Goal: Navigation & Orientation: Find specific page/section

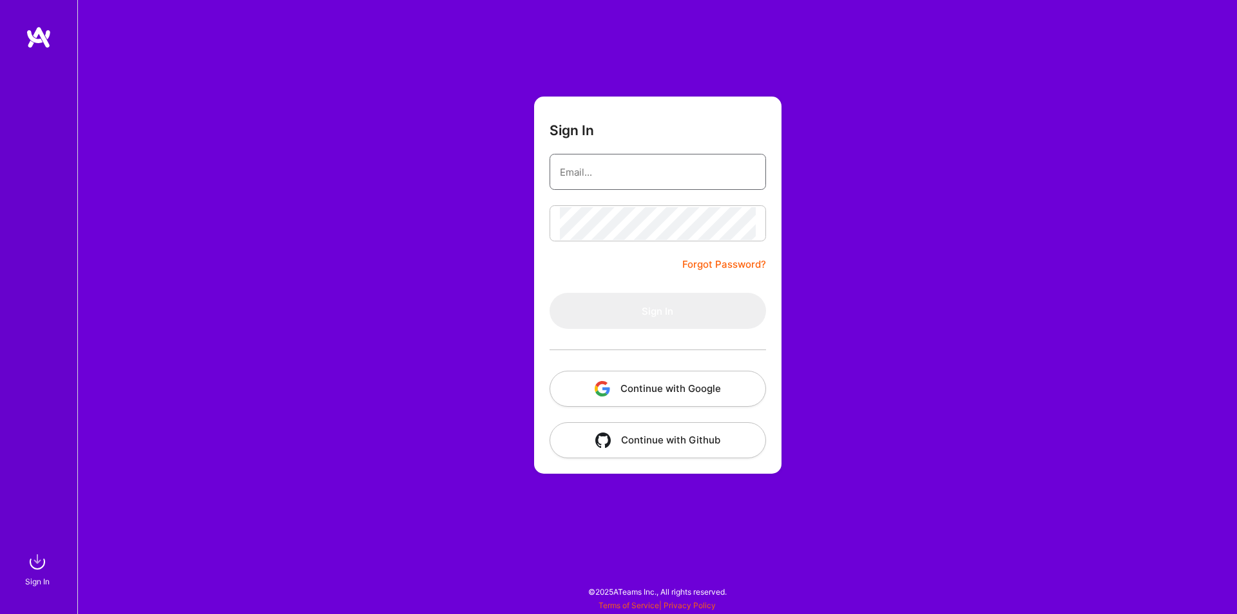
click at [584, 168] on input "email" at bounding box center [658, 172] width 196 height 33
type input "[PERSON_NAME][EMAIL_ADDRESS][PERSON_NAME][PERSON_NAME][DOMAIN_NAME]"
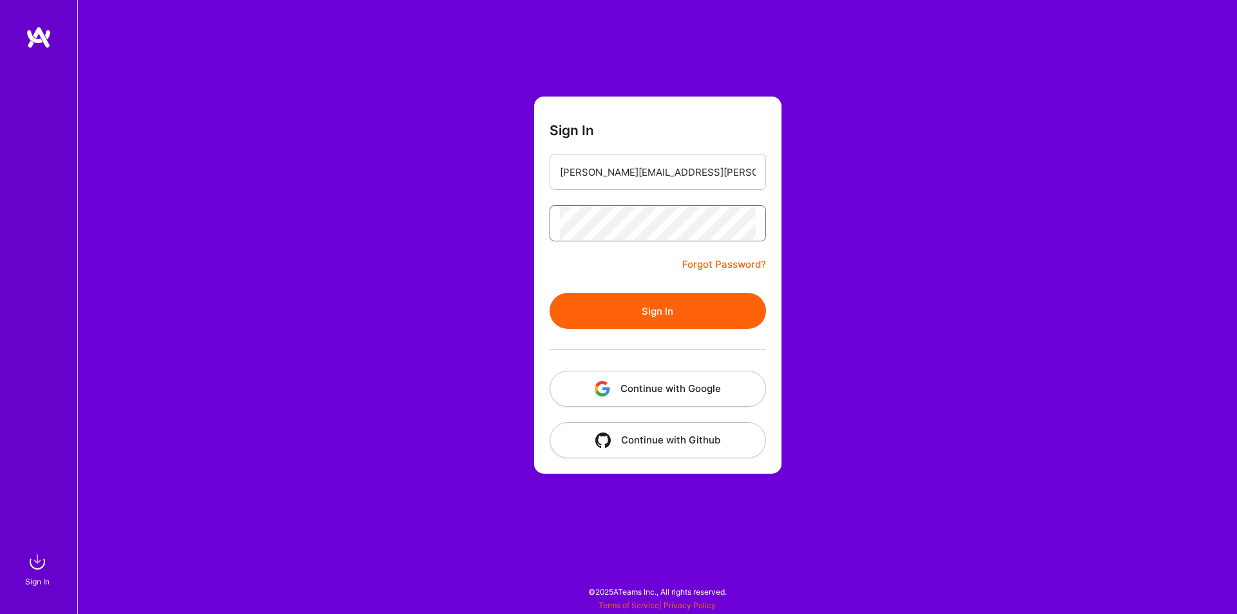
click at [549, 293] on button "Sign In" at bounding box center [657, 311] width 216 height 36
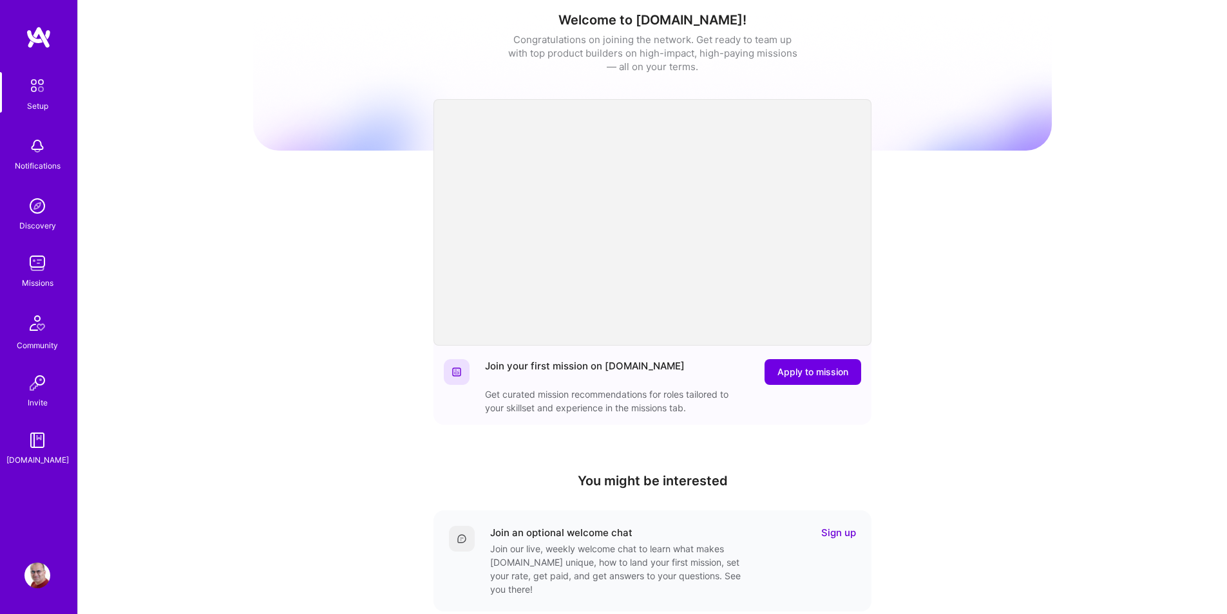
scroll to position [7, 0]
click at [47, 267] on img at bounding box center [37, 264] width 26 height 26
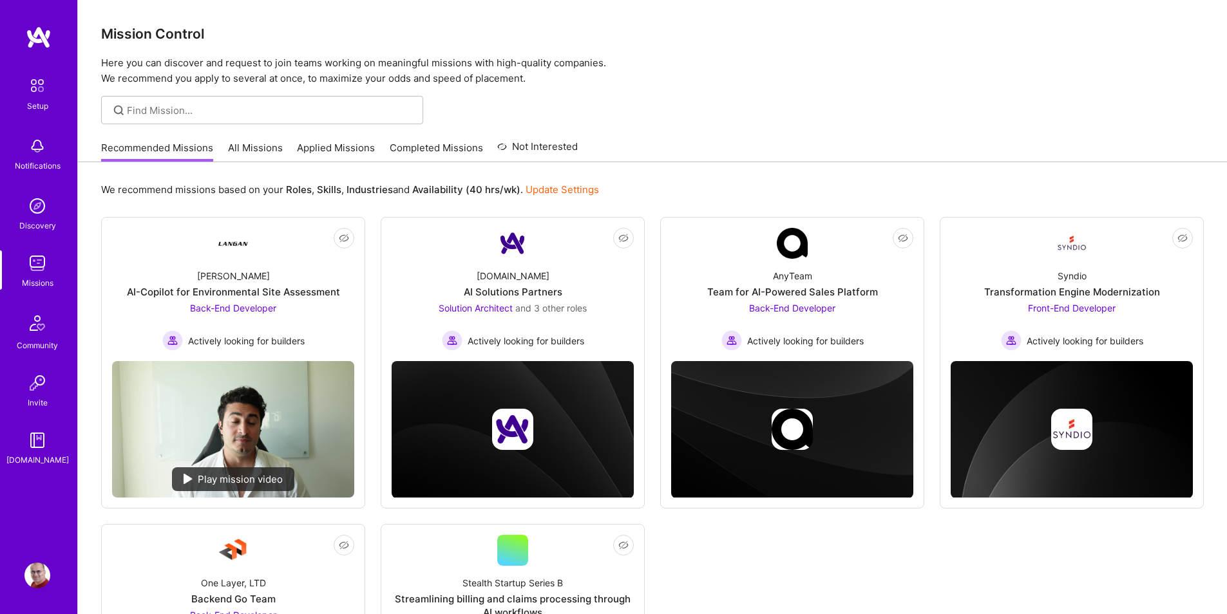
click at [254, 153] on link "All Missions" at bounding box center [255, 151] width 55 height 21
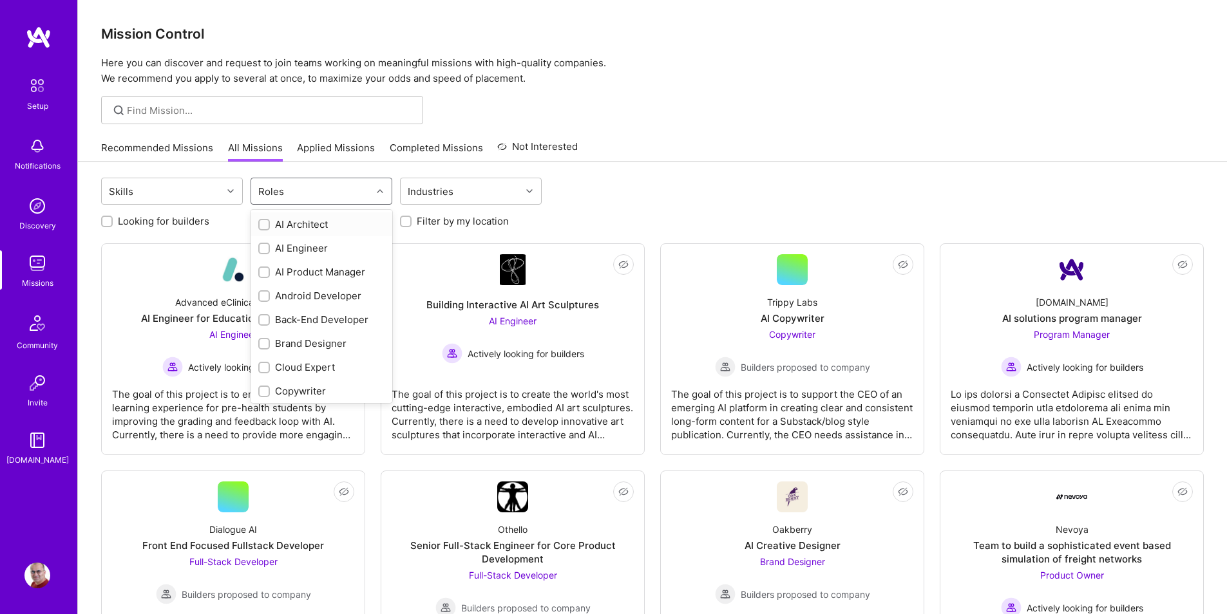
click at [379, 196] on div at bounding box center [382, 191] width 20 height 17
click at [354, 321] on div "Back-End Developer" at bounding box center [321, 320] width 126 height 14
checkbox input "true"
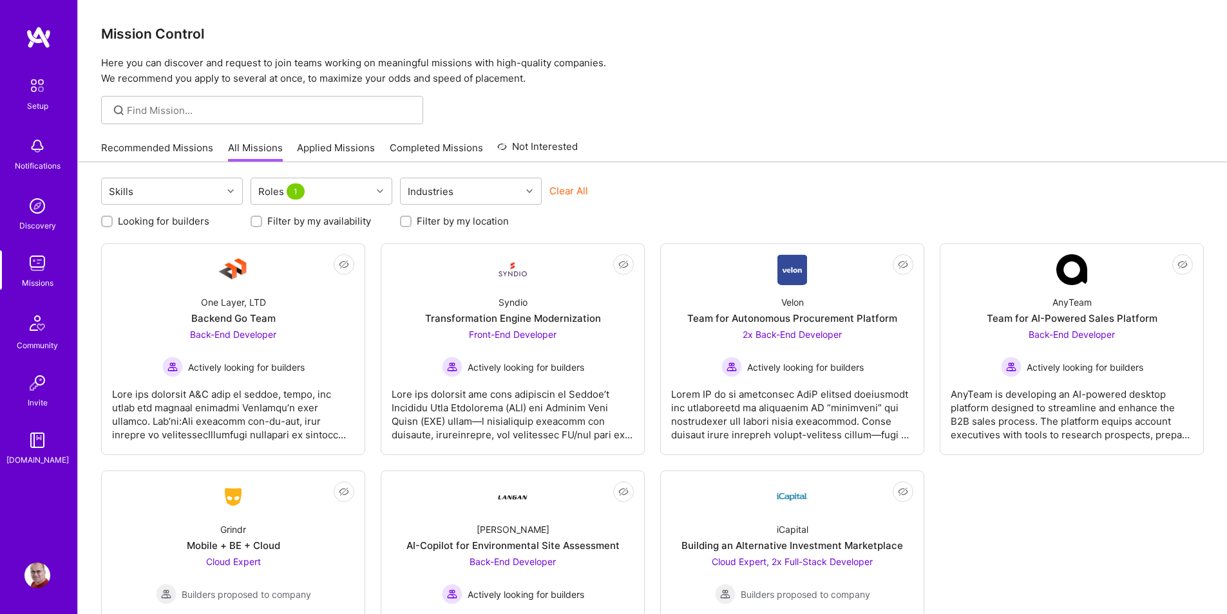
click at [180, 223] on label "Looking for builders" at bounding box center [163, 221] width 91 height 14
click at [113, 223] on input "Looking for builders" at bounding box center [108, 222] width 9 height 9
checkbox input "true"
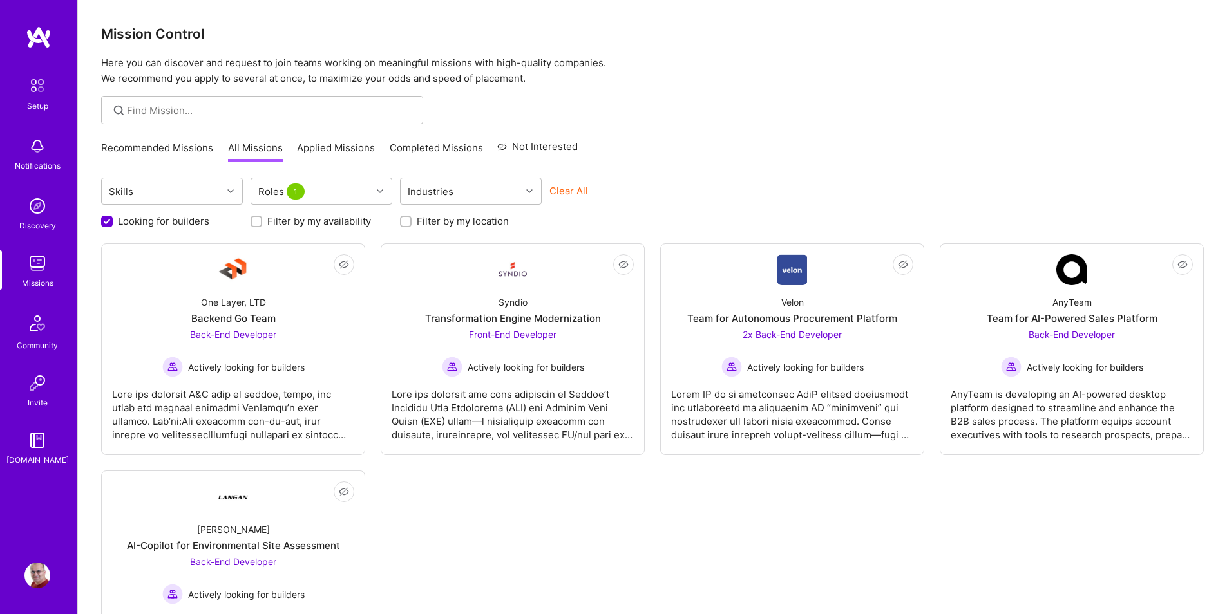
click at [859, 140] on div "Recommended Missions All Missions Applied Missions Completed Missions Not Inter…" at bounding box center [652, 148] width 1103 height 28
